Goal: Information Seeking & Learning: Learn about a topic

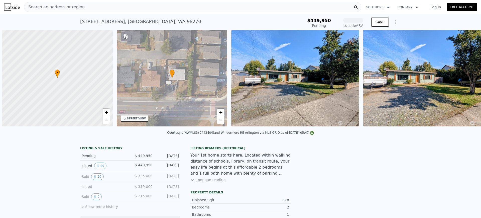
scroll to position [0, 2]
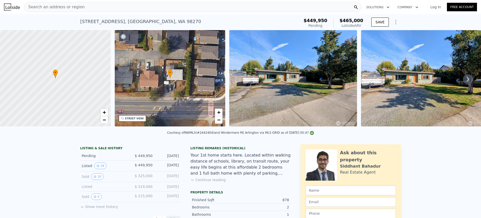
click at [150, 10] on div "Search an address or region" at bounding box center [192, 7] width 337 height 10
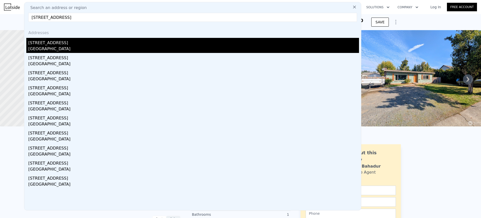
type input "[STREET_ADDRESS]"
click at [90, 46] on div "[GEOGRAPHIC_DATA]" at bounding box center [193, 49] width 330 height 7
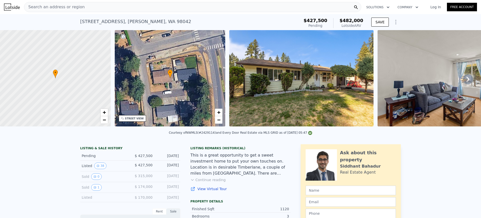
click at [118, 6] on div "Search an address or region" at bounding box center [192, 7] width 337 height 10
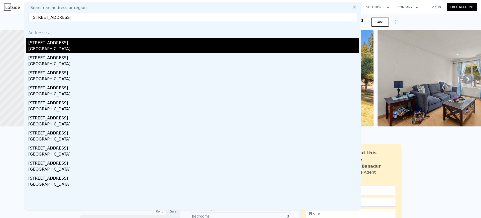
type input "[STREET_ADDRESS]"
click at [106, 46] on div "[GEOGRAPHIC_DATA]" at bounding box center [193, 49] width 330 height 7
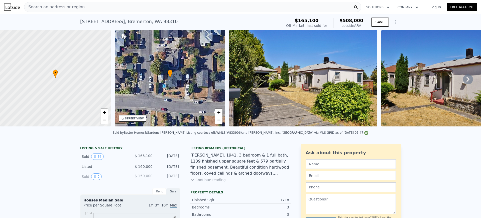
click at [81, 7] on div "Search an address or region" at bounding box center [192, 7] width 337 height 10
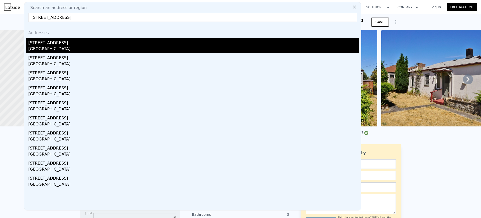
type input "[STREET_ADDRESS]"
click at [62, 42] on div "[STREET_ADDRESS]" at bounding box center [193, 42] width 330 height 8
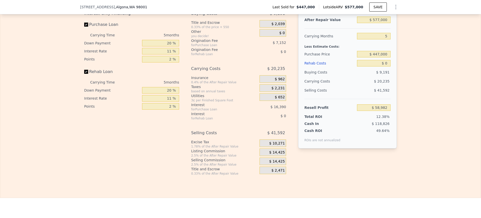
scroll to position [783, 0]
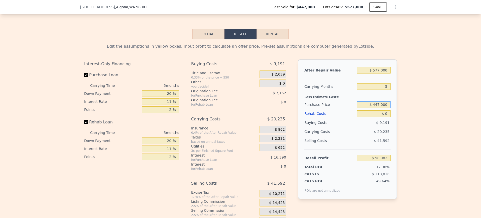
click at [381, 108] on input "$ 447,000" at bounding box center [374, 104] width 34 height 7
type input "$ 480,000"
click at [397, 118] on div "Edit the assumptions in yellow boxes. Input profit to calculate an offer price.…" at bounding box center [240, 132] width 320 height 186
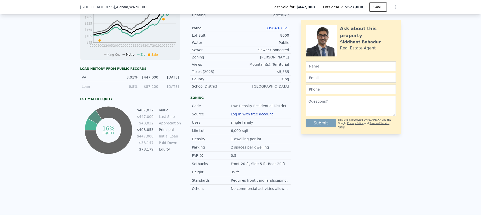
scroll to position [0, 0]
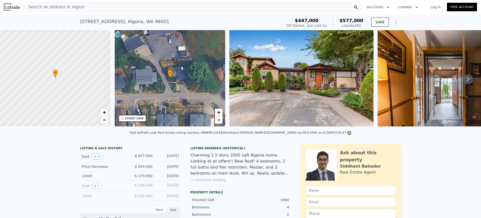
type input "$ 58,982"
click at [124, 10] on div "Search an address or region" at bounding box center [192, 7] width 337 height 10
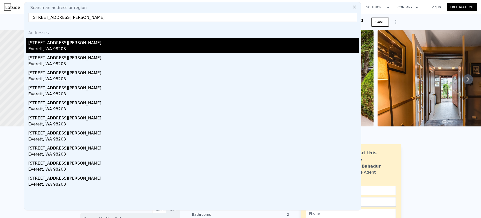
type input "[STREET_ADDRESS][PERSON_NAME]"
click at [79, 46] on div "Everett, WA 98208" at bounding box center [193, 49] width 330 height 7
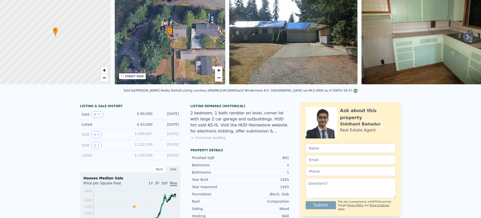
scroll to position [2, 0]
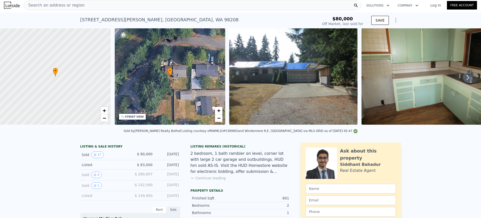
click at [103, 5] on div "Search an address or region" at bounding box center [192, 5] width 337 height 10
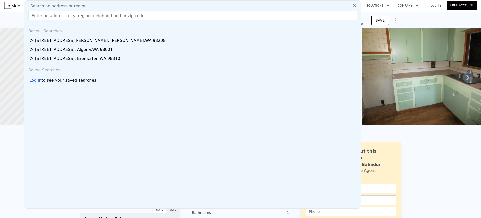
type input "[STREET_ADDRESS]"
type input "$ 398,000"
type input "$ 282,402"
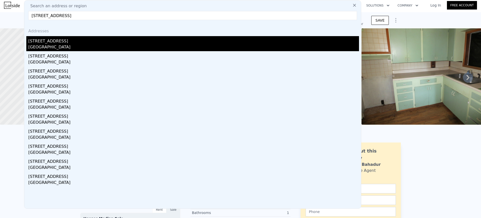
type input "[STREET_ADDRESS]"
click at [69, 45] on div "[GEOGRAPHIC_DATA]" at bounding box center [193, 47] width 330 height 7
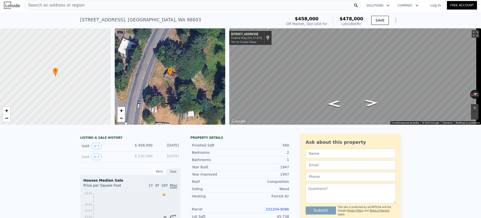
click at [65, 7] on span "Search an address or region" at bounding box center [54, 5] width 60 height 6
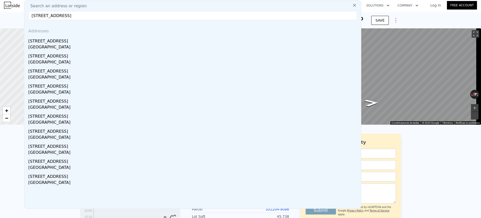
type input "[STREET_ADDRESS]"
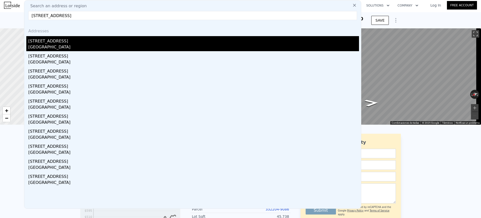
click at [60, 42] on div "[STREET_ADDRESS]" at bounding box center [193, 40] width 330 height 8
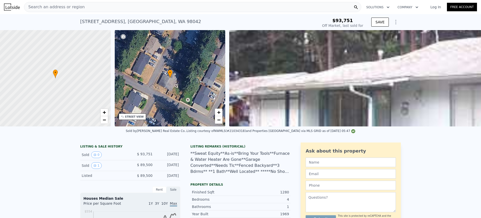
click at [255, 11] on div "Search an address or region" at bounding box center [192, 7] width 337 height 10
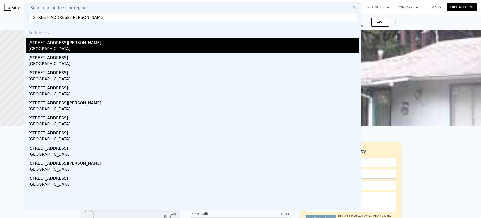
type input "[STREET_ADDRESS][PERSON_NAME]"
click at [49, 45] on div "[STREET_ADDRESS][PERSON_NAME]" at bounding box center [193, 42] width 330 height 8
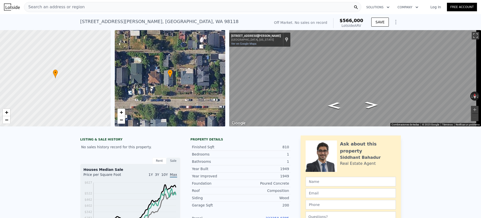
click at [171, 6] on div "Search an address or region" at bounding box center [192, 7] width 337 height 10
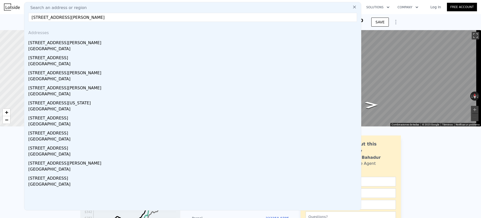
type input "[STREET_ADDRESS][PERSON_NAME]"
click at [112, 39] on div "[STREET_ADDRESS][PERSON_NAME]" at bounding box center [193, 42] width 330 height 8
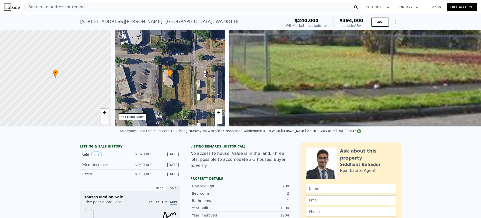
click at [114, 7] on div "Search an address or region" at bounding box center [192, 7] width 337 height 10
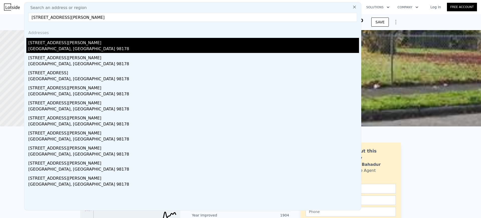
type input "[STREET_ADDRESS][PERSON_NAME]"
click at [86, 44] on div "[STREET_ADDRESS][PERSON_NAME]" at bounding box center [193, 42] width 330 height 8
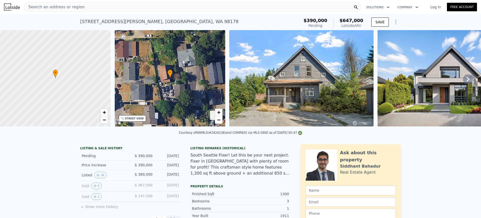
click at [123, 2] on div "Search an address or region Solutions Company Open main menu Log In Free Account" at bounding box center [240, 7] width 473 height 12
click at [123, 5] on div "Search an address or region" at bounding box center [192, 7] width 337 height 10
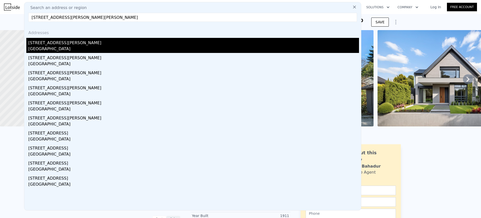
type input "[STREET_ADDRESS][PERSON_NAME][PERSON_NAME]"
click at [109, 42] on div "[STREET_ADDRESS][PERSON_NAME]" at bounding box center [193, 42] width 330 height 8
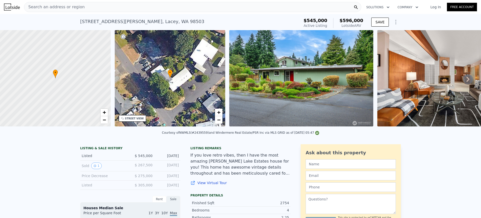
click at [138, 10] on div "Search an address or region" at bounding box center [192, 7] width 337 height 10
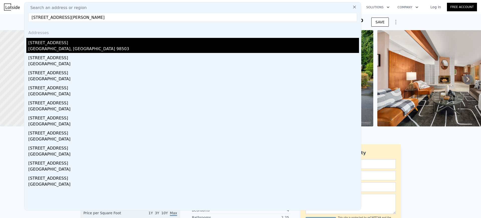
type input "[STREET_ADDRESS][PERSON_NAME]"
click at [89, 43] on div "[STREET_ADDRESS]" at bounding box center [193, 42] width 330 height 8
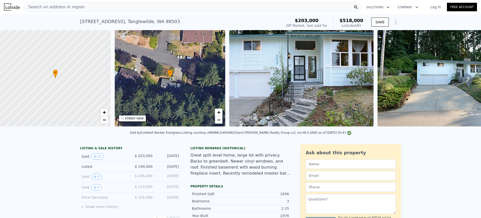
click at [155, 11] on div "Search an address or region" at bounding box center [192, 7] width 337 height 10
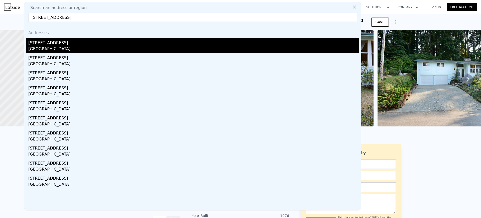
type input "[STREET_ADDRESS]"
click at [125, 44] on div "[STREET_ADDRESS]" at bounding box center [193, 42] width 330 height 8
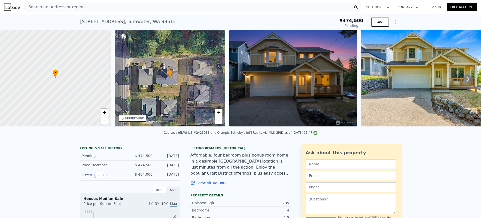
click at [101, 7] on div "Search an address or region" at bounding box center [192, 7] width 337 height 10
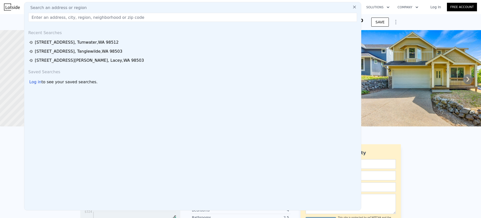
type input "[STREET_ADDRESS]"
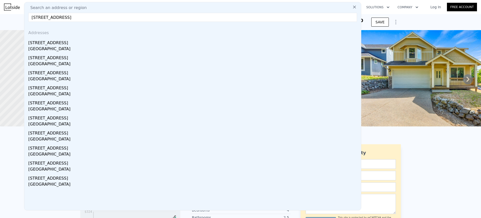
click at [76, 43] on div "[STREET_ADDRESS]" at bounding box center [193, 42] width 330 height 8
type input "$ 570,000"
type input "$ 26,388"
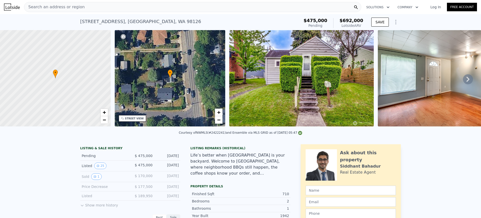
click at [110, 6] on div "Search an address or region" at bounding box center [192, 7] width 337 height 10
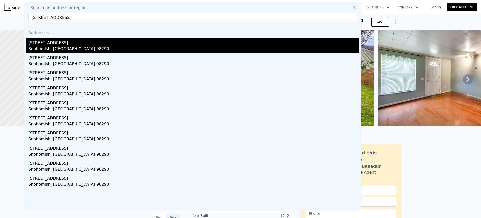
type input "[STREET_ADDRESS]"
click at [90, 41] on div "[STREET_ADDRESS]" at bounding box center [193, 42] width 330 height 8
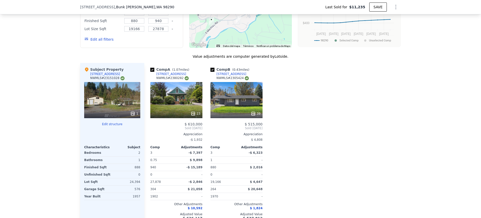
scroll to position [499, 0]
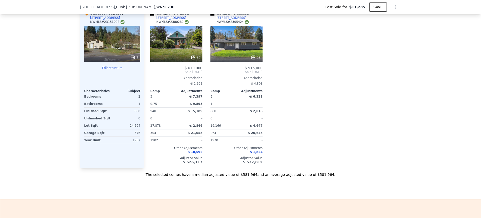
click at [392, 7] on icon "Show Options" at bounding box center [395, 7] width 6 height 6
click at [381, 20] on div "Edit Structure" at bounding box center [372, 20] width 56 height 10
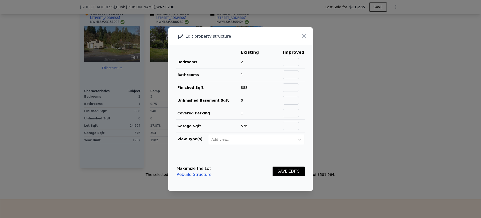
click at [292, 56] on td at bounding box center [293, 62] width 22 height 13
click at [291, 58] on input "text" at bounding box center [291, 62] width 16 height 9
type input "2"
click at [287, 76] on input "text" at bounding box center [291, 74] width 16 height 9
type input "1"
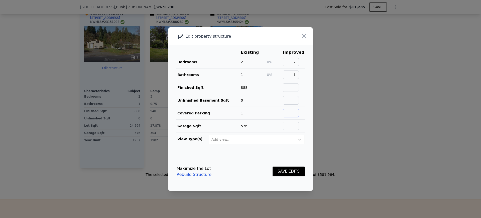
click at [288, 109] on input "text" at bounding box center [291, 113] width 16 height 9
type input "1"
click at [284, 101] on input "text" at bounding box center [291, 100] width 16 height 9
type input "0"
click at [290, 89] on input "text" at bounding box center [291, 87] width 16 height 9
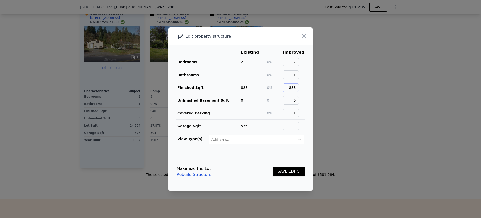
type input "888"
click at [291, 123] on input "text" at bounding box center [291, 125] width 16 height 9
type input "576"
click at [278, 169] on button "SAVE EDITS" at bounding box center [288, 171] width 32 height 10
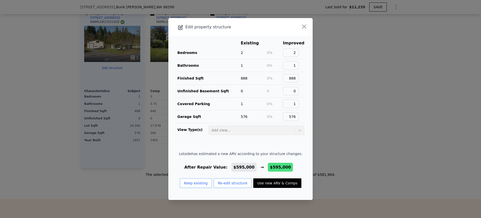
click at [271, 182] on button "Use new ARV & Comps" at bounding box center [277, 183] width 48 height 10
type input "$ 595,000"
type input "$ 377,397"
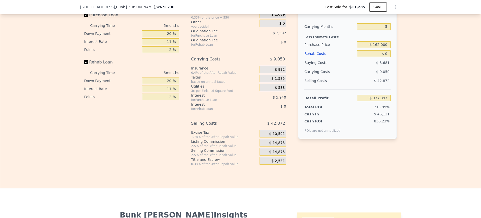
scroll to position [718, 0]
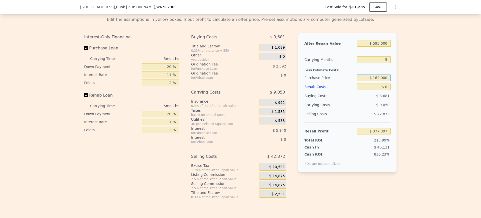
click at [374, 81] on input "$ 162,000" at bounding box center [374, 77] width 34 height 7
type input "$ 500,000"
click at [358, 118] on div "$ 42,872" at bounding box center [374, 113] width 34 height 9
type input "$ 377,397"
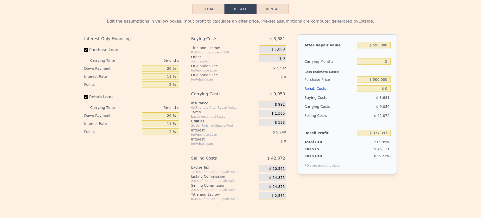
scroll to position [0, 0]
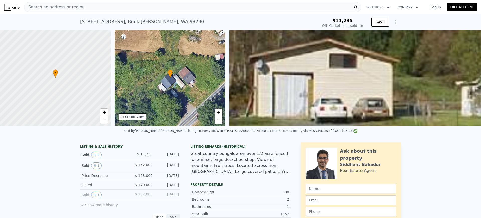
click at [273, 9] on div "Search an address or region" at bounding box center [192, 7] width 337 height 10
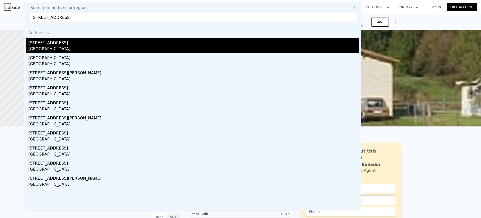
type input "[STREET_ADDRESS]"
click at [142, 41] on div "[STREET_ADDRESS]" at bounding box center [193, 42] width 330 height 8
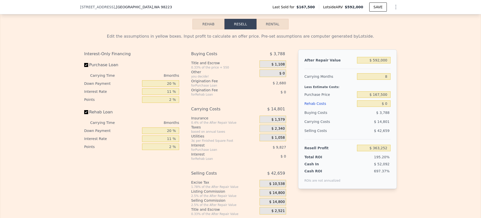
scroll to position [718, 0]
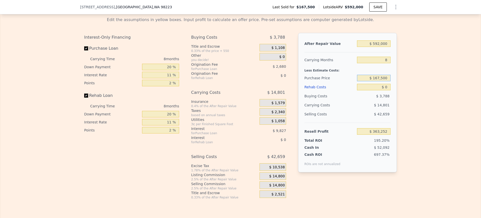
click at [375, 81] on input "$ 167,500" at bounding box center [374, 78] width 34 height 7
type input "$ 500,000"
click at [334, 118] on div "Selling Costs" at bounding box center [329, 113] width 51 height 9
type input "$ 363,252"
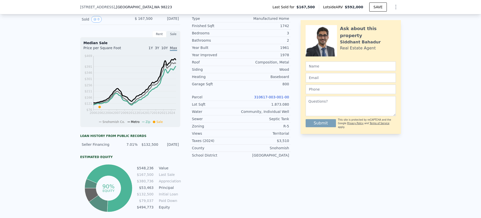
scroll to position [2, 0]
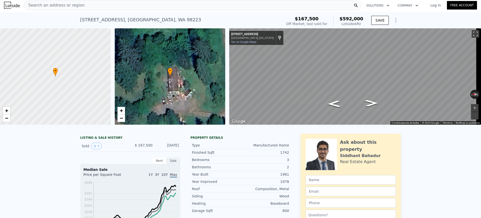
click at [217, 5] on div "Search an address or region" at bounding box center [192, 5] width 337 height 10
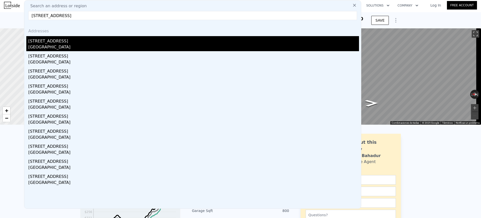
type input "[STREET_ADDRESS]"
click at [176, 39] on div "[STREET_ADDRESS]" at bounding box center [193, 40] width 330 height 8
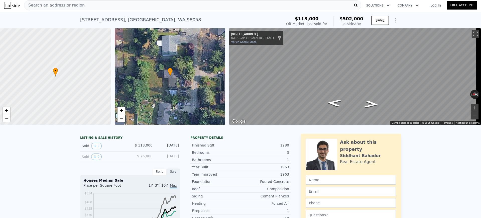
click at [154, 8] on div "Search an address or region" at bounding box center [192, 5] width 337 height 10
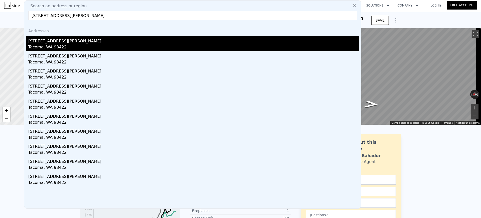
type input "[STREET_ADDRESS][PERSON_NAME]"
click at [134, 37] on div "[STREET_ADDRESS][PERSON_NAME]" at bounding box center [193, 40] width 330 height 8
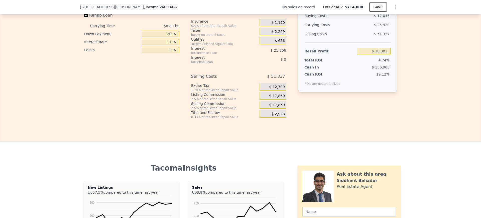
scroll to position [717, 0]
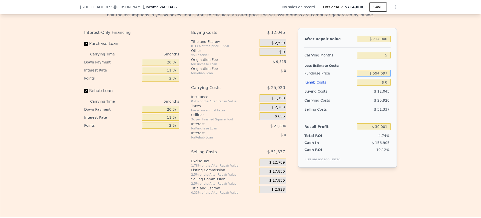
click at [377, 76] on input "$ 594,697" at bounding box center [374, 73] width 34 height 7
type input "$ 520,000"
click at [364, 96] on div "$ 12,045" at bounding box center [374, 91] width 34 height 9
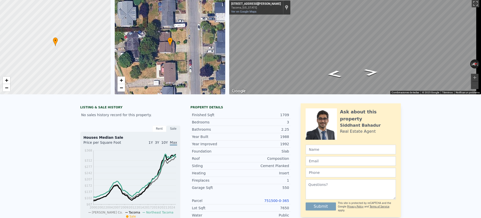
scroll to position [0, 0]
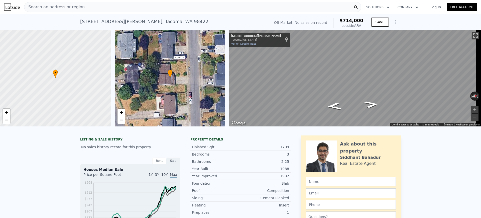
drag, startPoint x: 284, startPoint y: 23, endPoint x: 361, endPoint y: 26, distance: 77.2
click at [361, 26] on div "Off Market. No sales on record $714,000 Lotside ARV" at bounding box center [318, 23] width 93 height 14
copy div "Off Market. No sales on record $714,000 Lotside ARV"
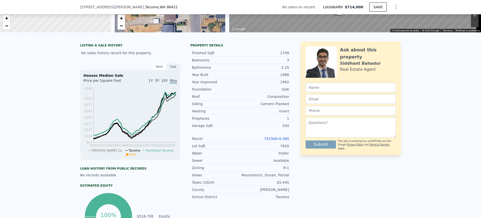
scroll to position [186, 0]
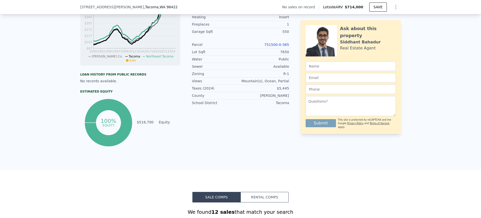
type input "$ 30,001"
drag, startPoint x: 262, startPoint y: 47, endPoint x: 288, endPoint y: 47, distance: 26.0
click at [288, 47] on div "Parcel 751500-0-365" at bounding box center [240, 44] width 100 height 7
copy link "751500-0-365"
click at [281, 47] on link "751500-0-365" at bounding box center [276, 45] width 25 height 4
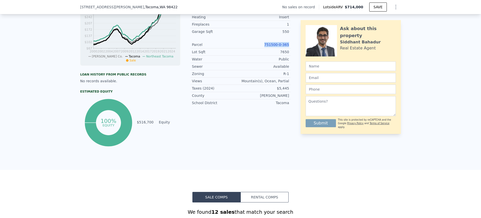
click at [164, 7] on div "[STREET_ADDRESS][PERSON_NAME] No sales on record Lotside ARV $714,000 SAVE" at bounding box center [240, 7] width 320 height 14
drag, startPoint x: 104, startPoint y: 9, endPoint x: 77, endPoint y: 7, distance: 26.8
click at [77, 7] on div "[STREET_ADDRESS][PERSON_NAME] No sales on record Lotside ARV $714,000 SAVE" at bounding box center [240, 7] width 481 height 14
copy div "[STREET_ADDRESS][PERSON_NAME]"
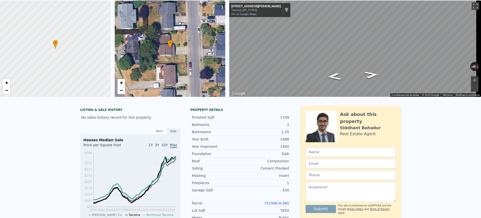
scroll to position [2, 0]
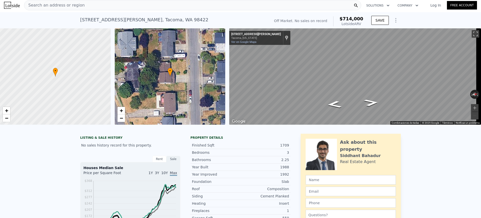
click at [212, 5] on div "Search an address or region" at bounding box center [192, 5] width 337 height 10
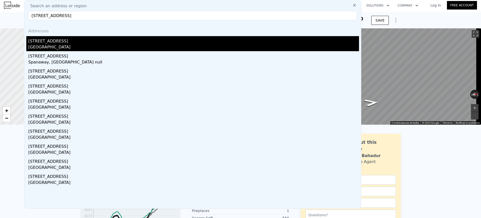
type input "[STREET_ADDRESS]"
click at [114, 42] on div "[STREET_ADDRESS]" at bounding box center [193, 40] width 330 height 8
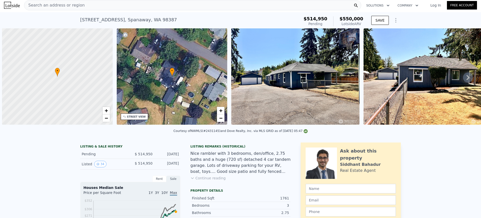
scroll to position [0, 2]
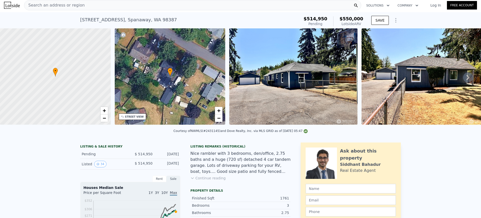
click at [74, 8] on span "Search an address or region" at bounding box center [54, 5] width 60 height 6
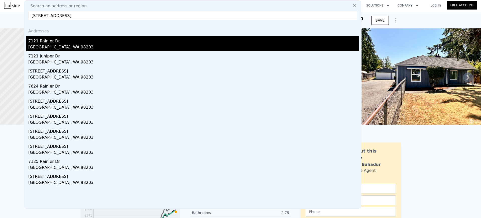
type input "7121 Rainier Dr, Everett, WA 98203"
click at [77, 40] on div "7121 Rainier Dr" at bounding box center [193, 40] width 330 height 8
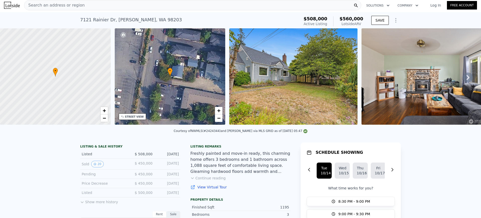
click at [159, 6] on div "Search an address or region" at bounding box center [192, 5] width 337 height 10
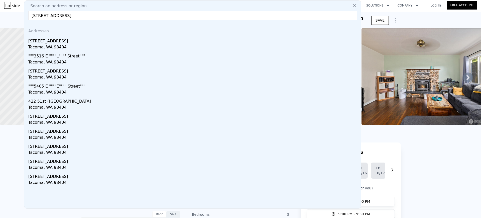
type input "7552 E F St, Tacoma, WA 98404"
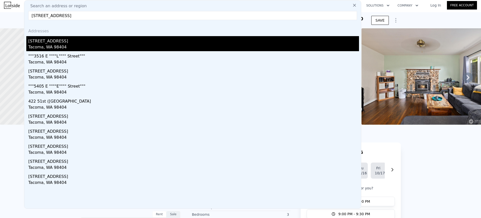
click at [118, 44] on div "Tacoma, WA 98404" at bounding box center [193, 47] width 330 height 7
